Goal: Navigation & Orientation: Find specific page/section

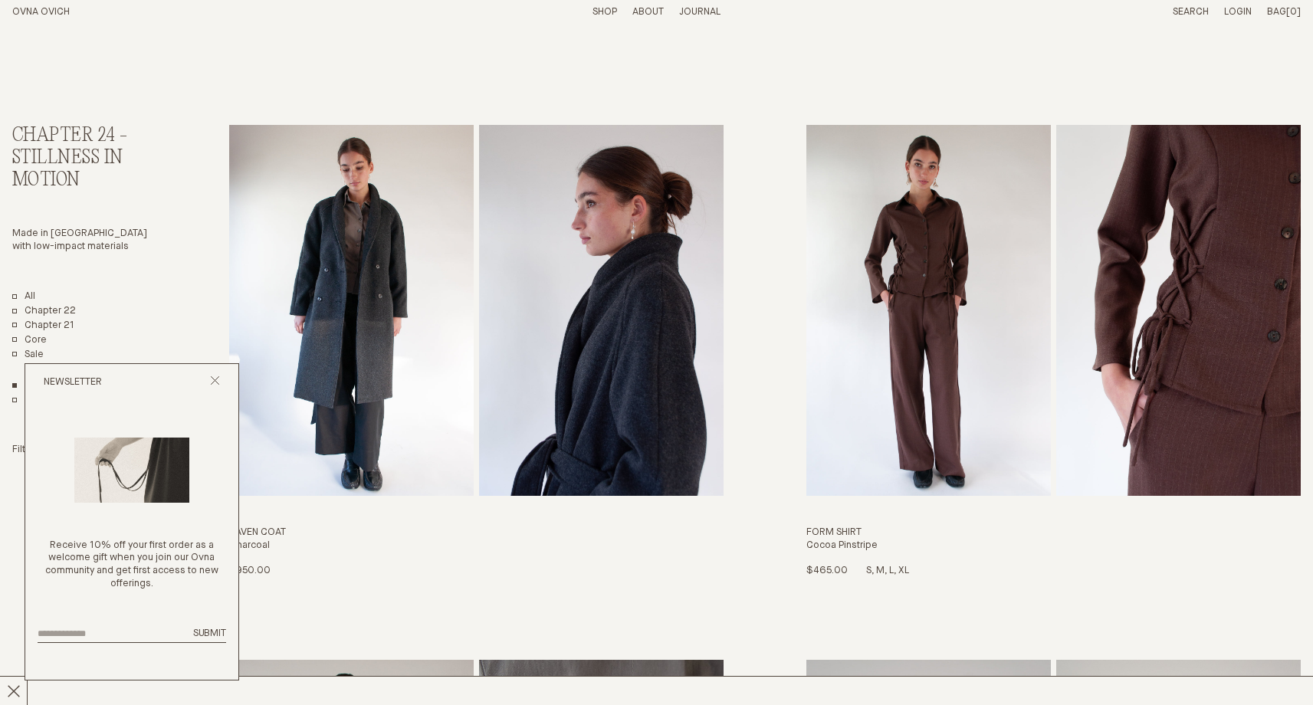
scroll to position [30, 0]
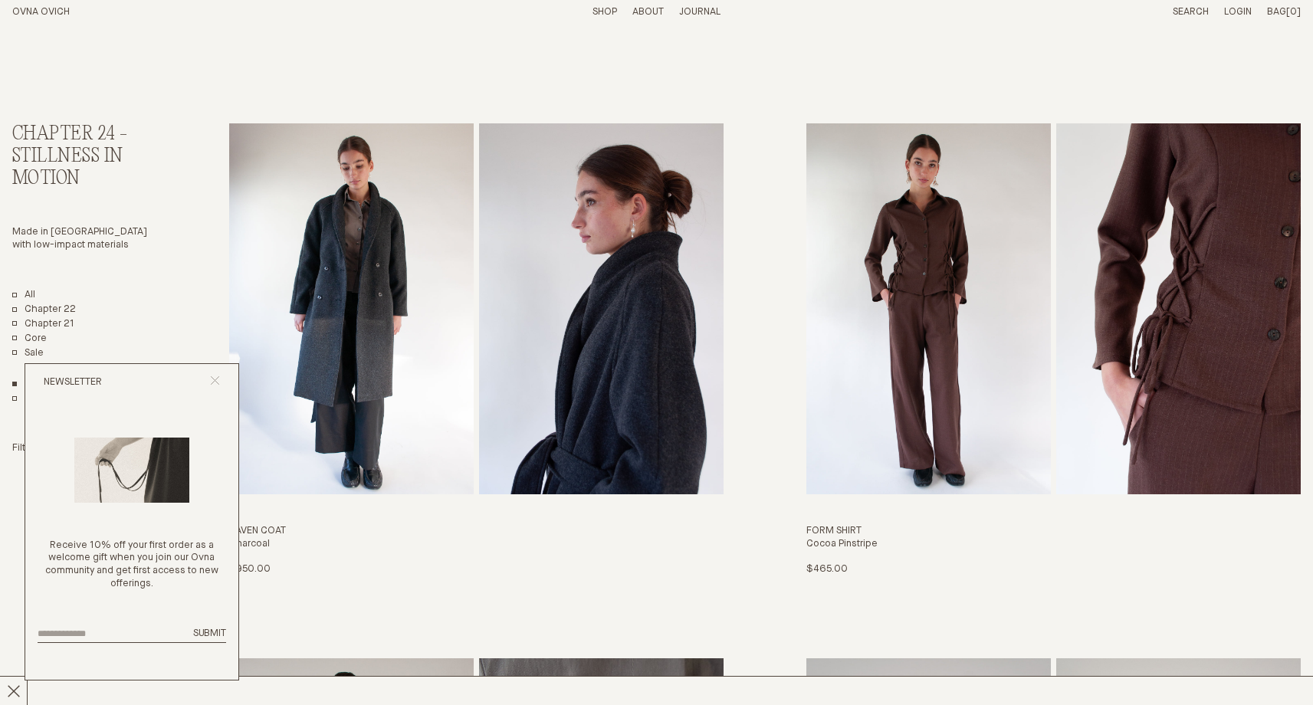
click at [215, 380] on line "Close popup" at bounding box center [215, 380] width 8 height 8
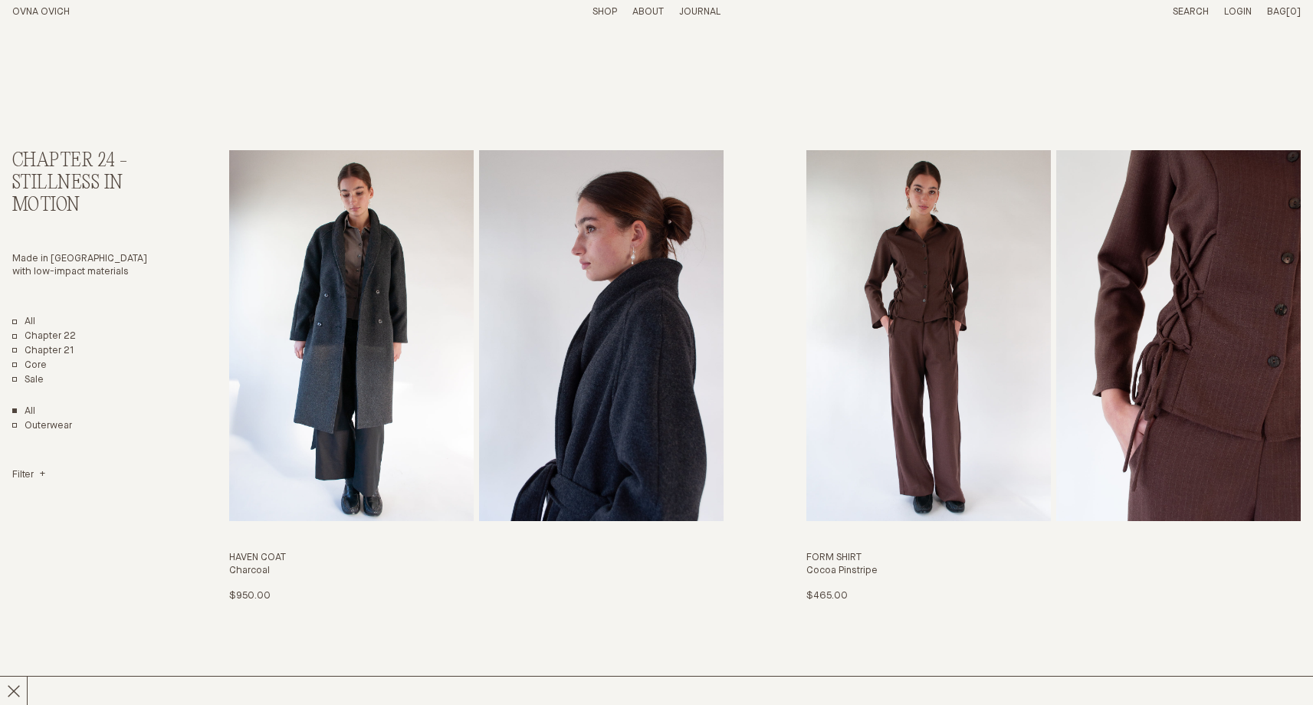
scroll to position [4, 0]
click at [34, 380] on link "Sale" at bounding box center [27, 379] width 31 height 13
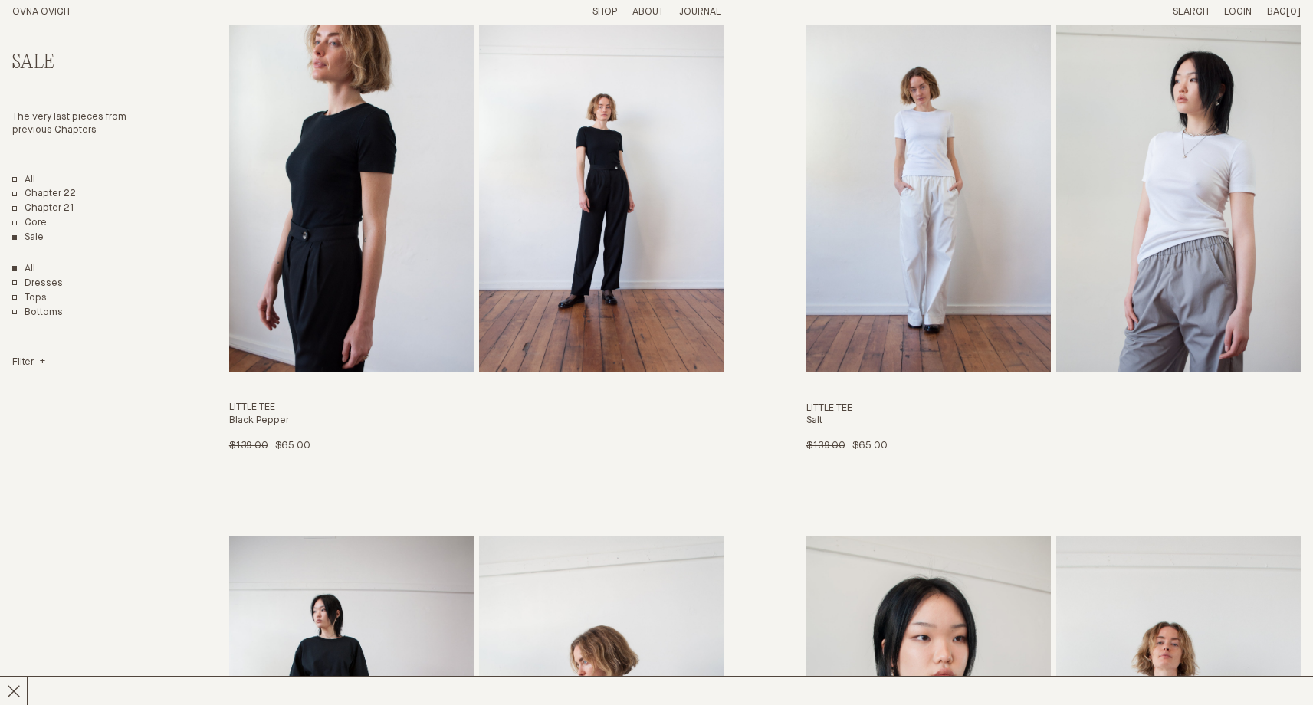
scroll to position [5477, 0]
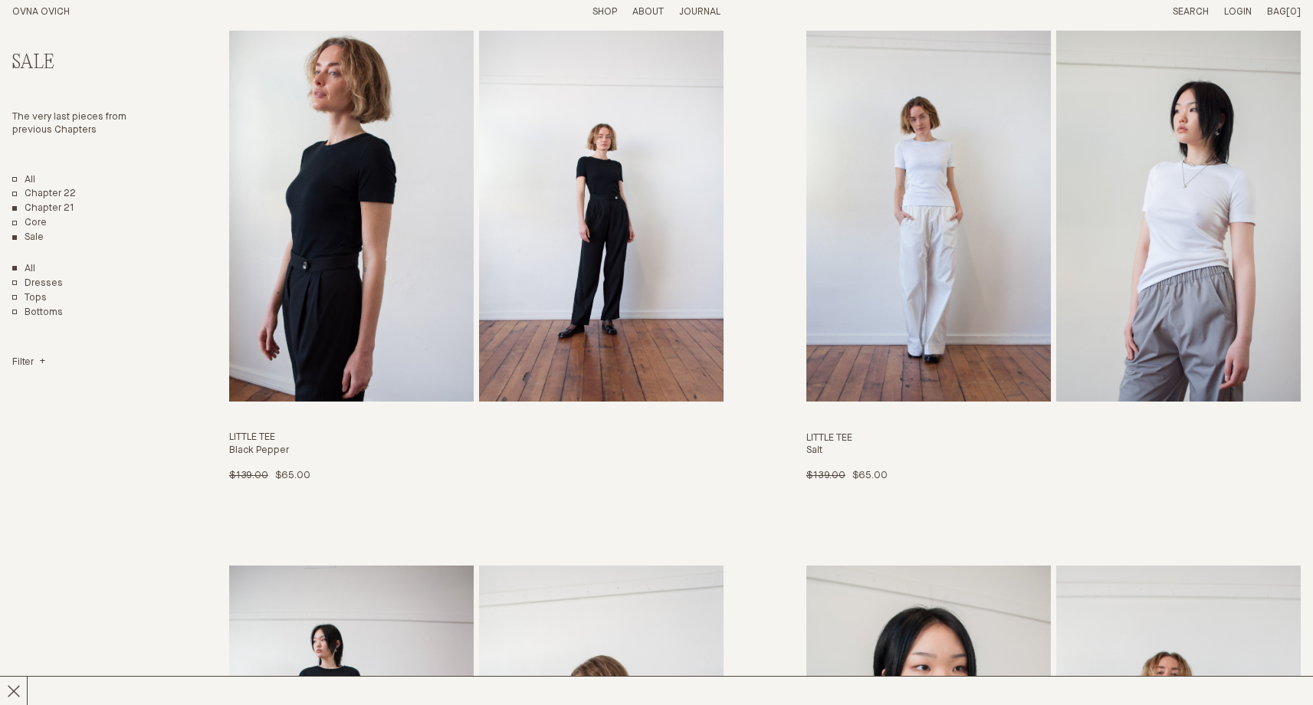
click at [46, 210] on link "Chapter 21" at bounding box center [43, 208] width 62 height 13
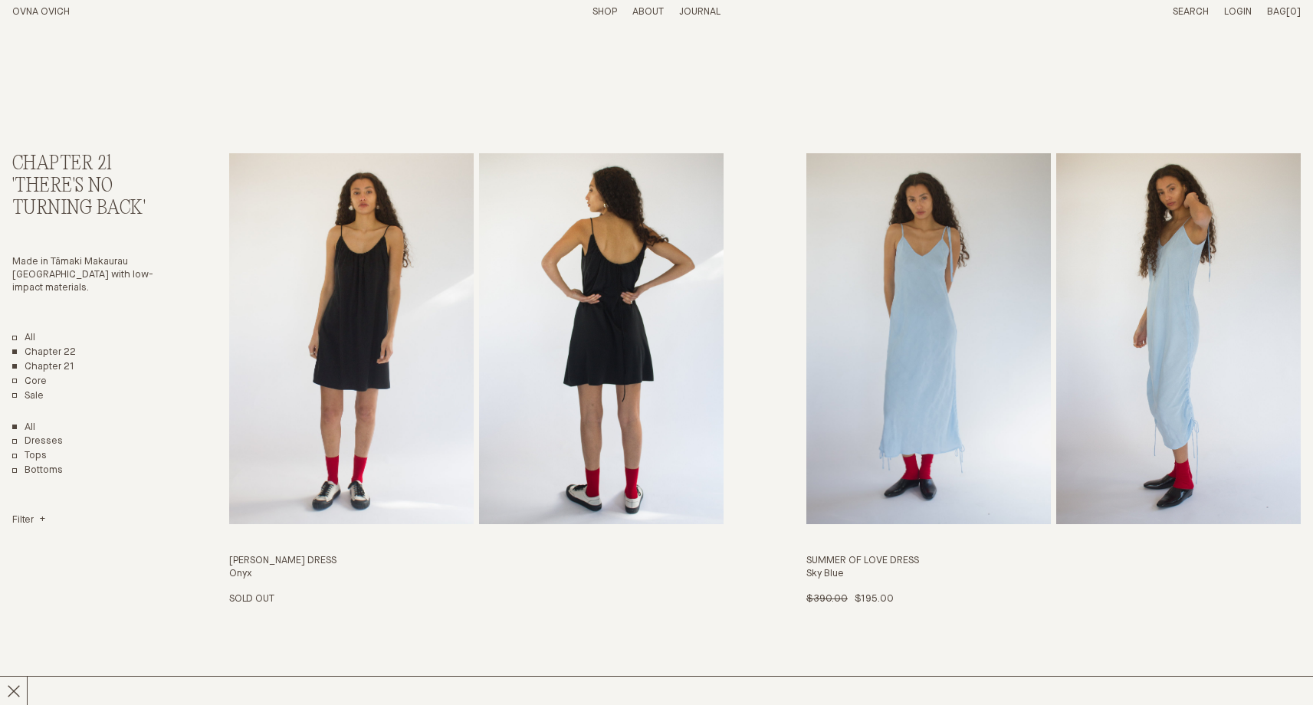
click at [56, 350] on link "Chapter 22" at bounding box center [44, 352] width 64 height 13
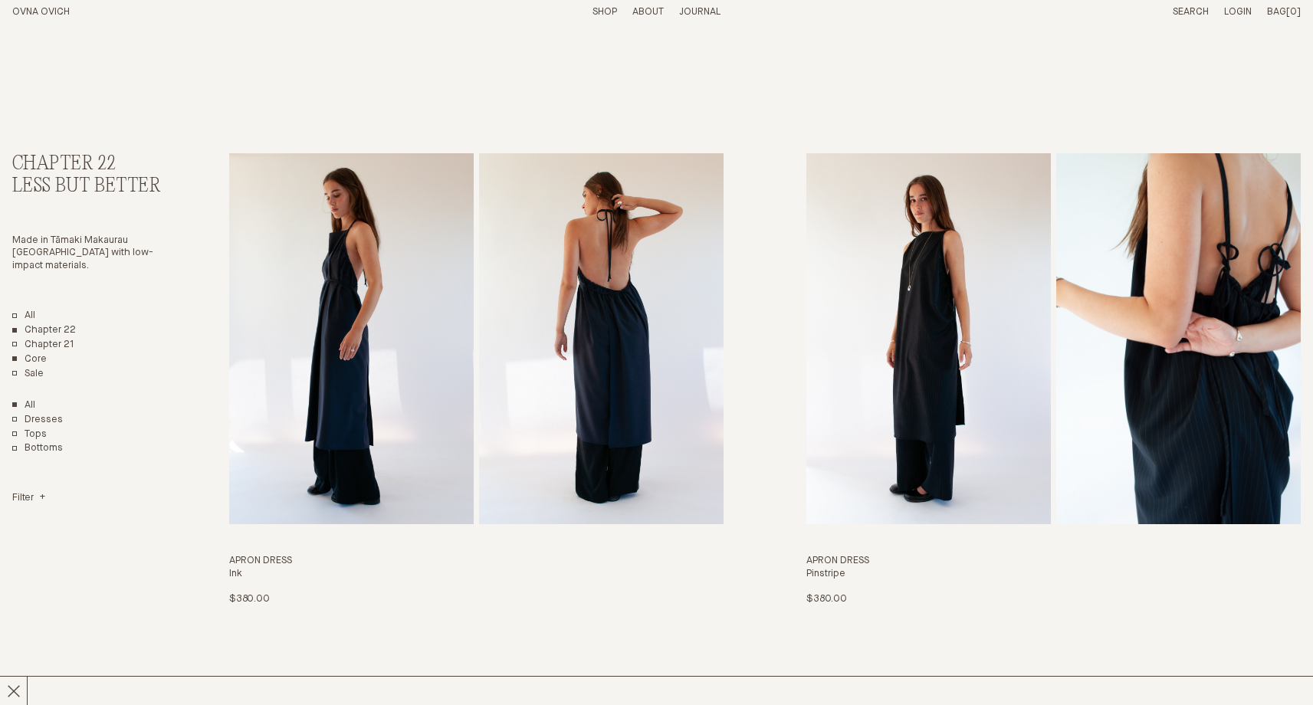
click at [41, 355] on link "Core" at bounding box center [29, 359] width 34 height 13
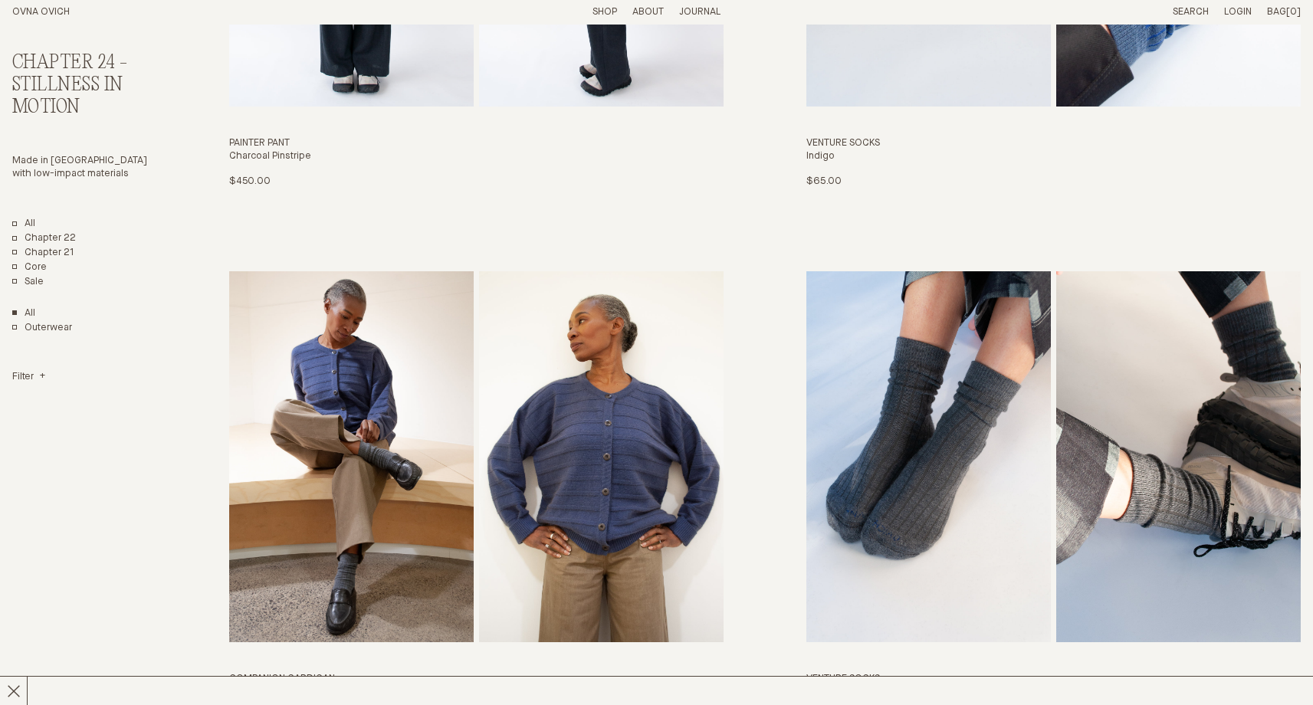
scroll to position [4560, 0]
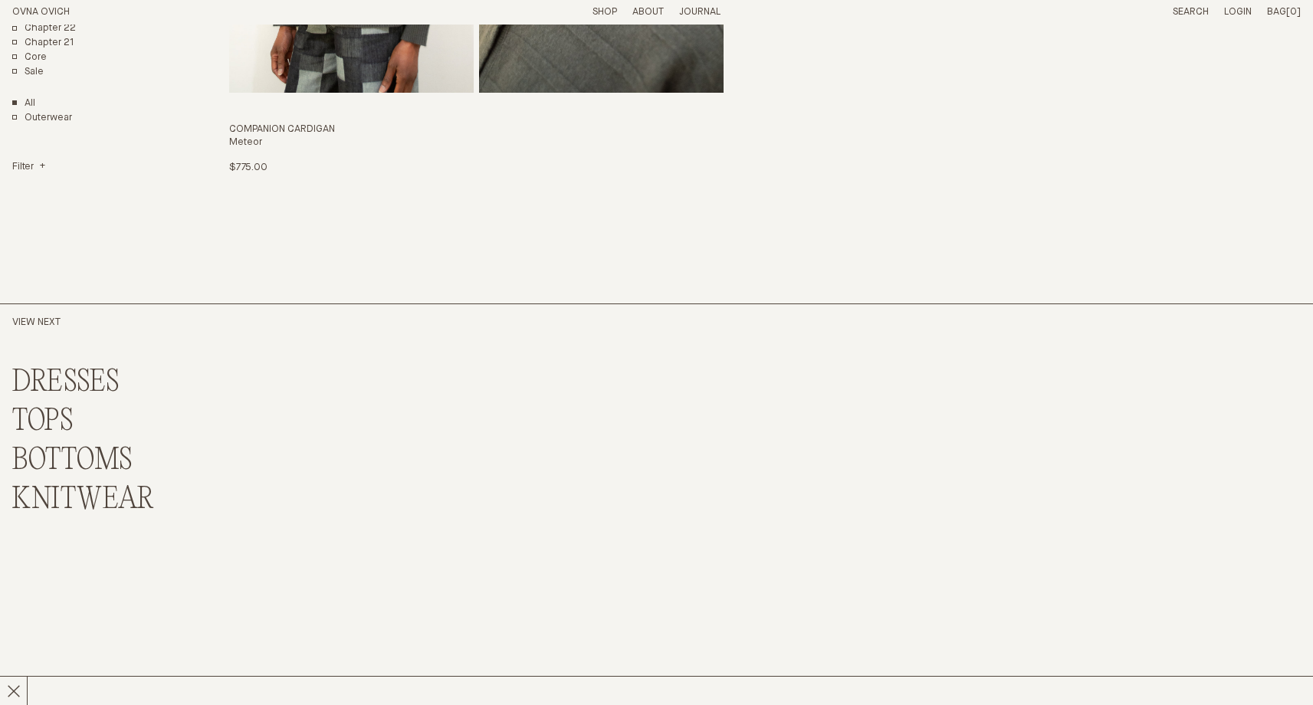
click at [700, 330] on div "View Next DRESSES TOPS BOTTOMS KNITWEAR" at bounding box center [656, 525] width 1289 height 443
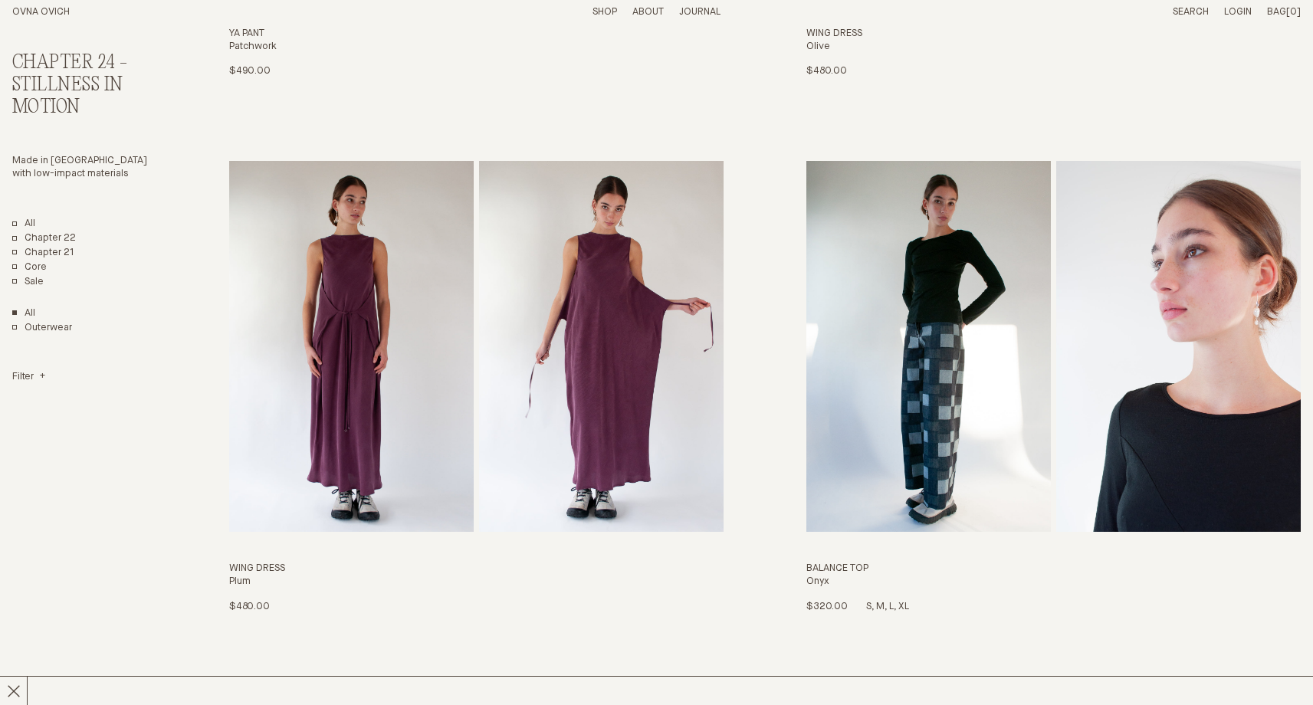
scroll to position [2698, 0]
